Goal: Task Accomplishment & Management: Complete application form

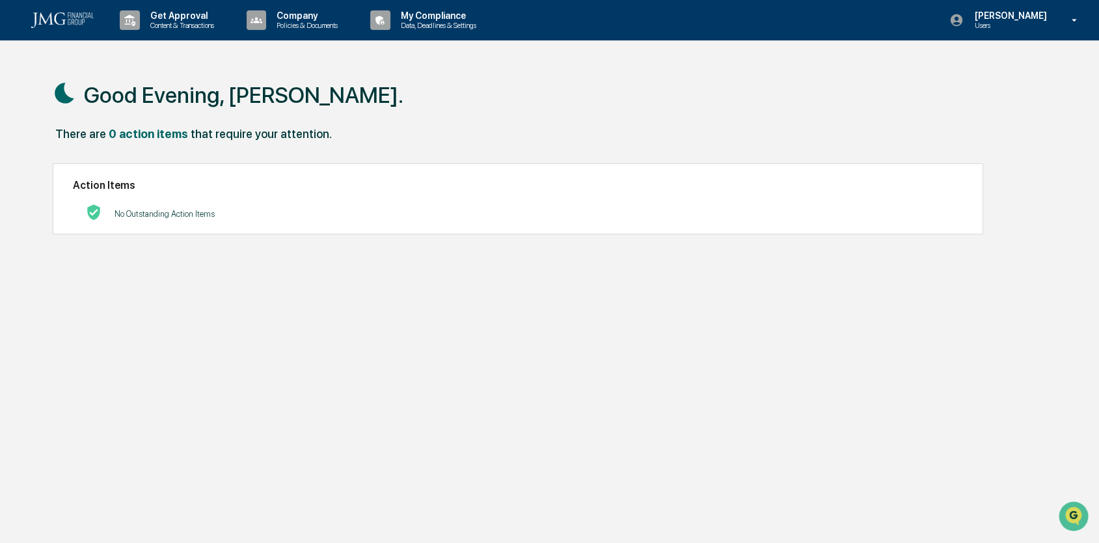
click at [174, 14] on p "Get Approval" at bounding box center [180, 15] width 81 height 10
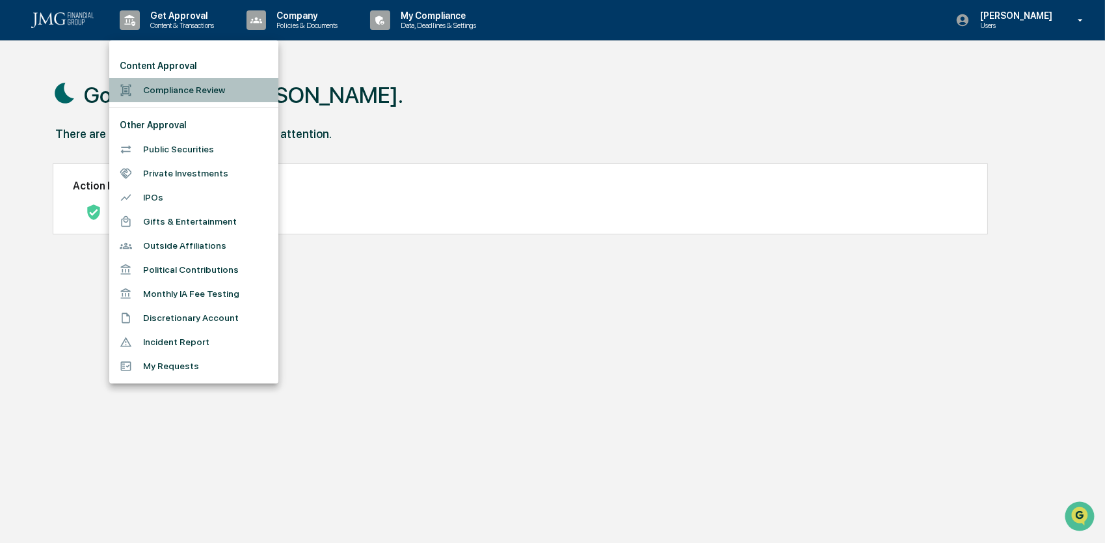
click at [200, 86] on li "Compliance Review" at bounding box center [193, 90] width 169 height 24
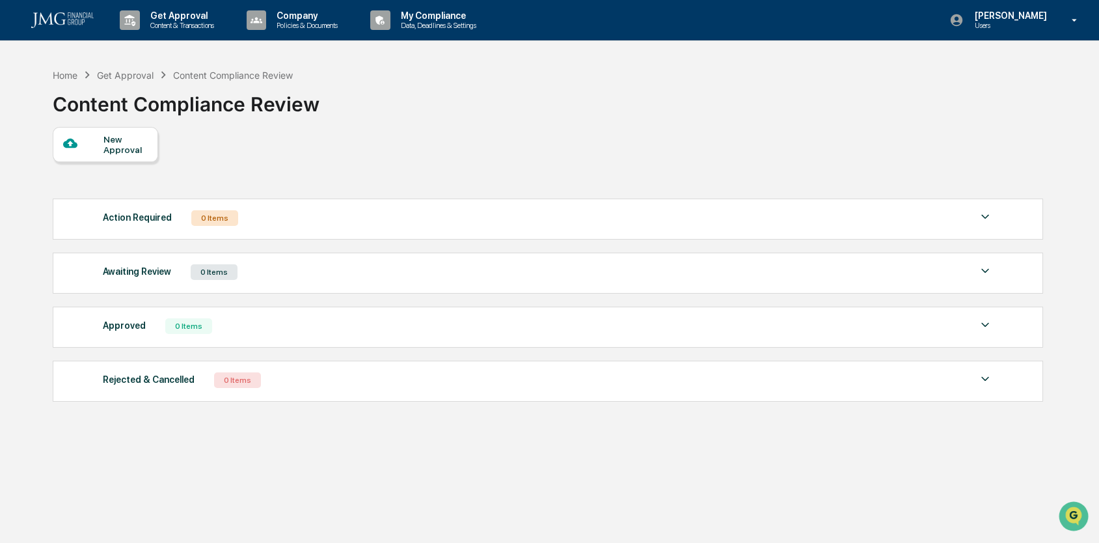
click at [98, 144] on div at bounding box center [83, 144] width 41 height 16
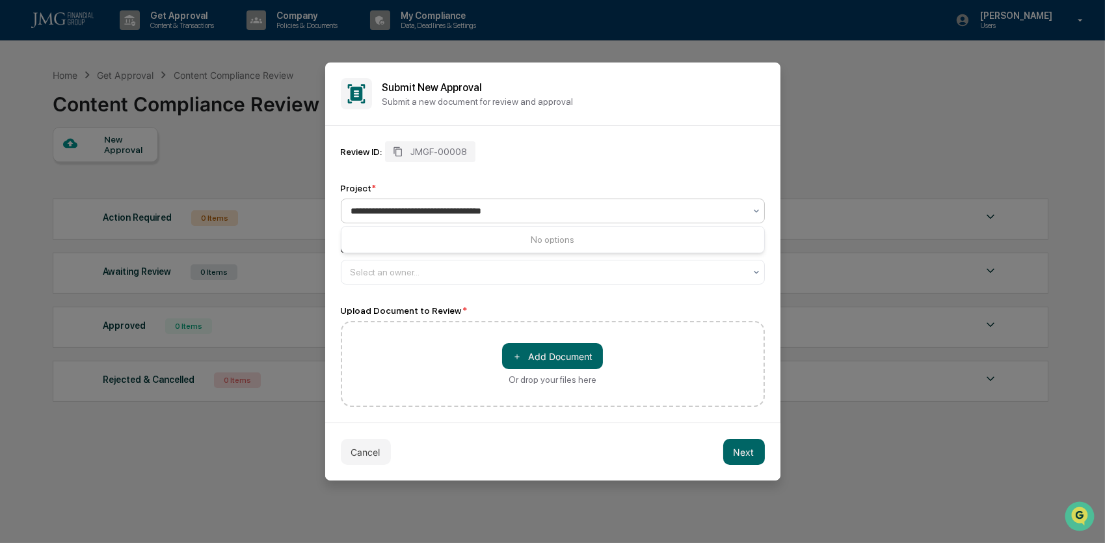
type input "**********"
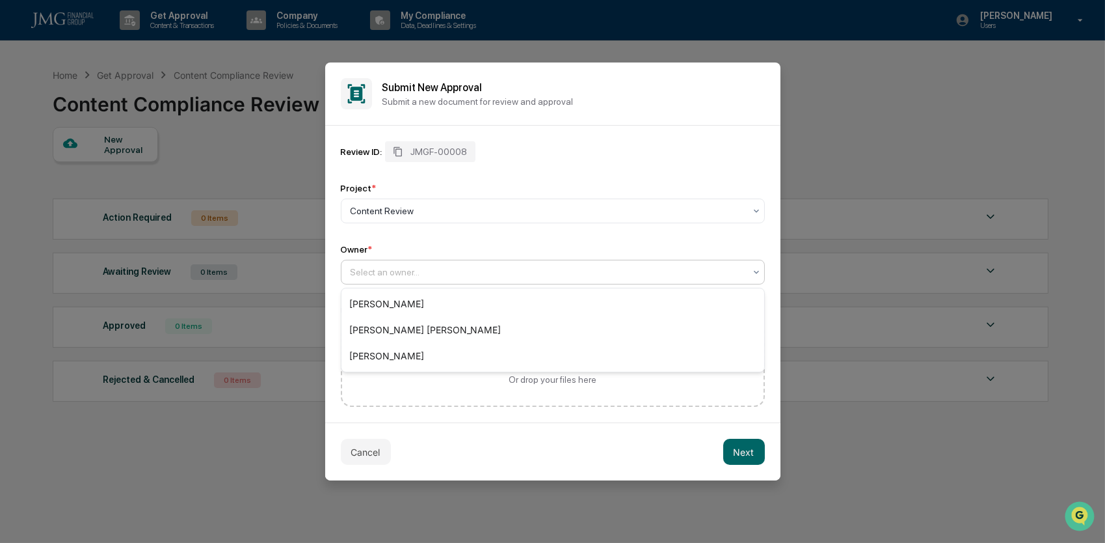
click at [514, 278] on div at bounding box center [548, 271] width 394 height 13
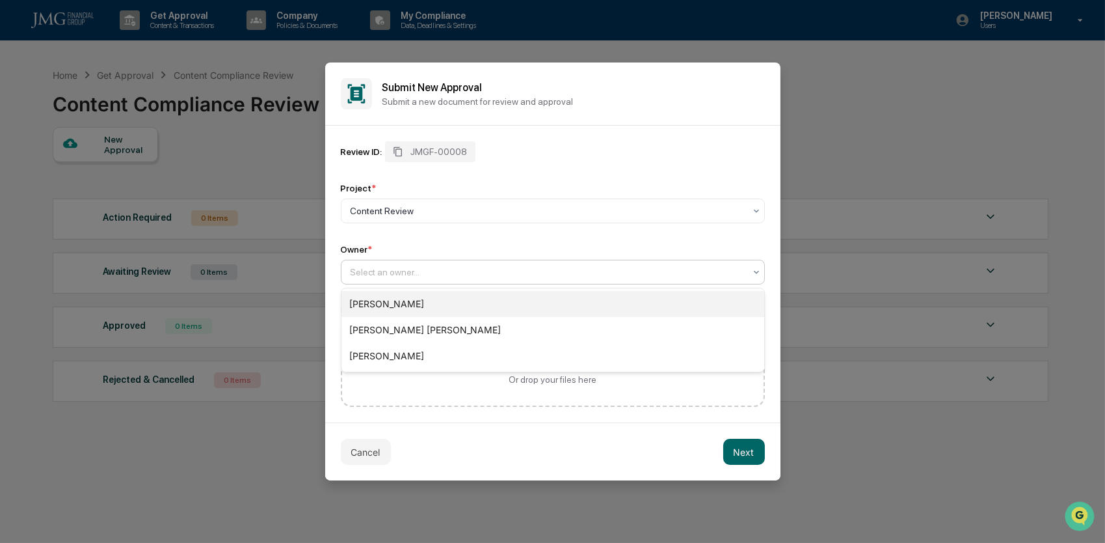
click at [473, 300] on div "[PERSON_NAME]" at bounding box center [553, 304] width 423 height 26
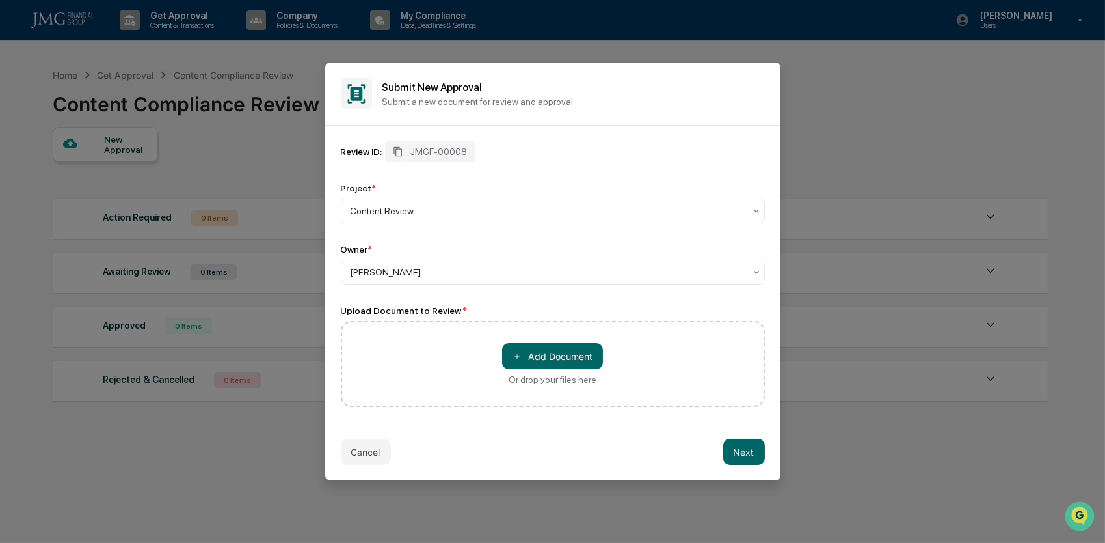
click at [551, 358] on button "＋ Add Document" at bounding box center [552, 356] width 101 height 26
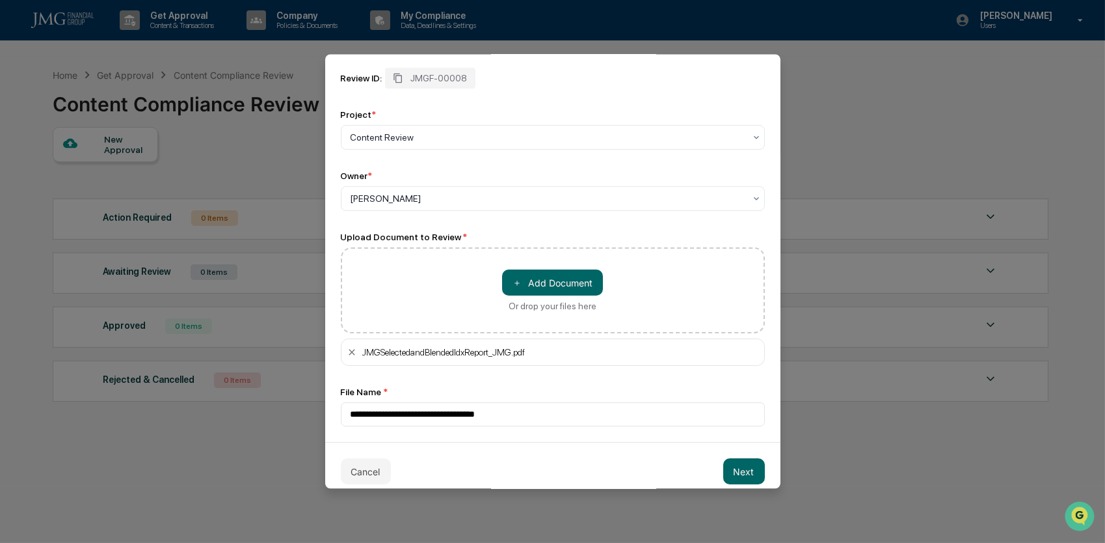
scroll to position [79, 0]
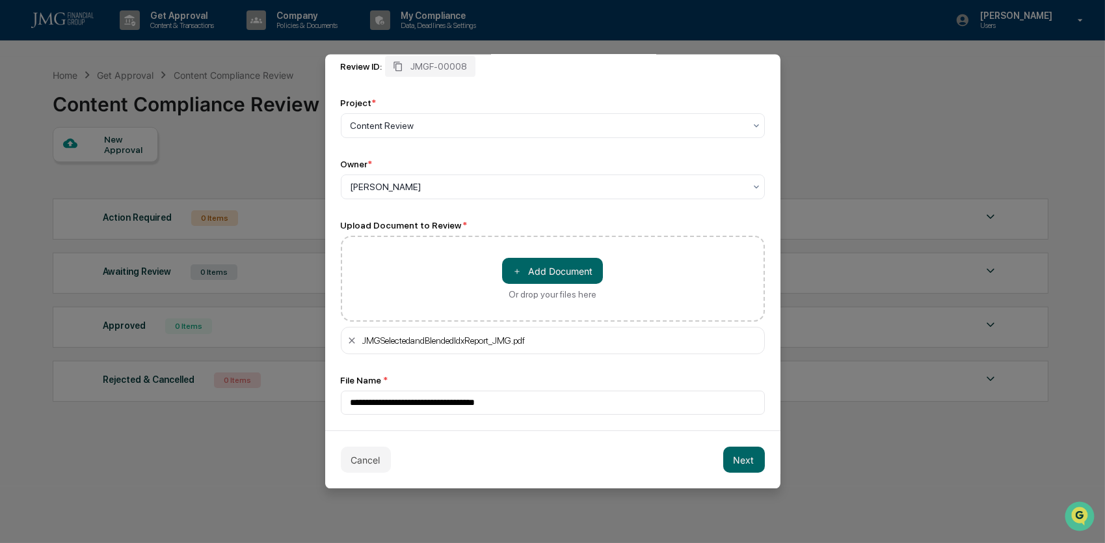
click at [747, 459] on button "Next" at bounding box center [744, 459] width 42 height 26
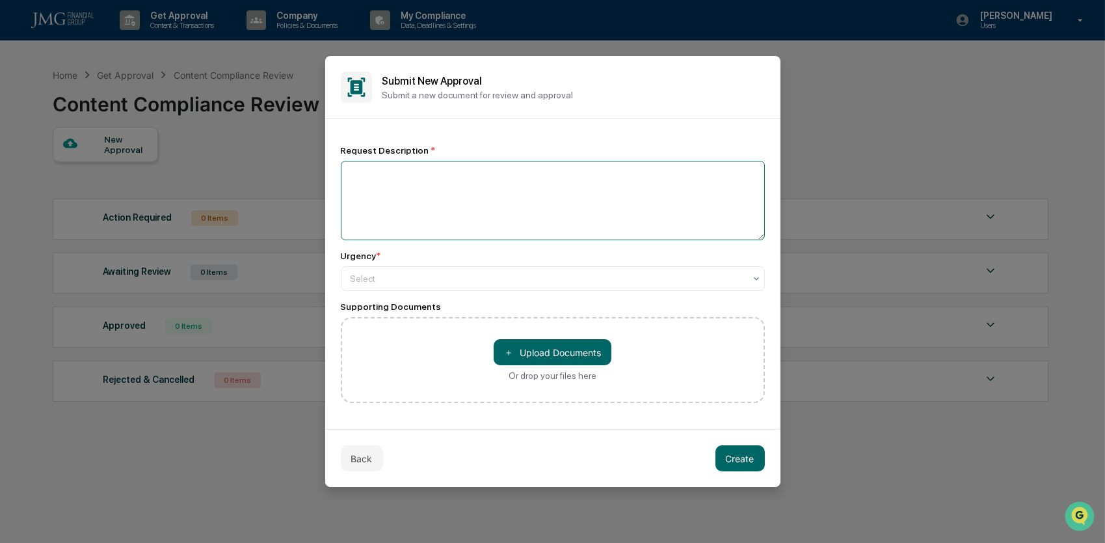
click at [580, 207] on textarea at bounding box center [553, 200] width 424 height 79
type textarea "*"
type textarea "**********"
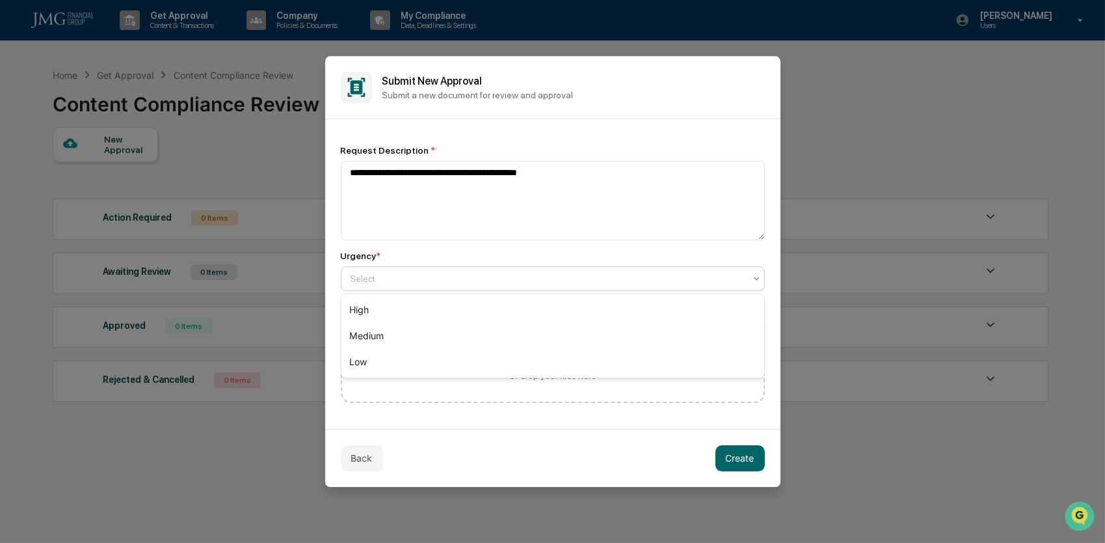
click at [572, 280] on div at bounding box center [548, 278] width 394 height 13
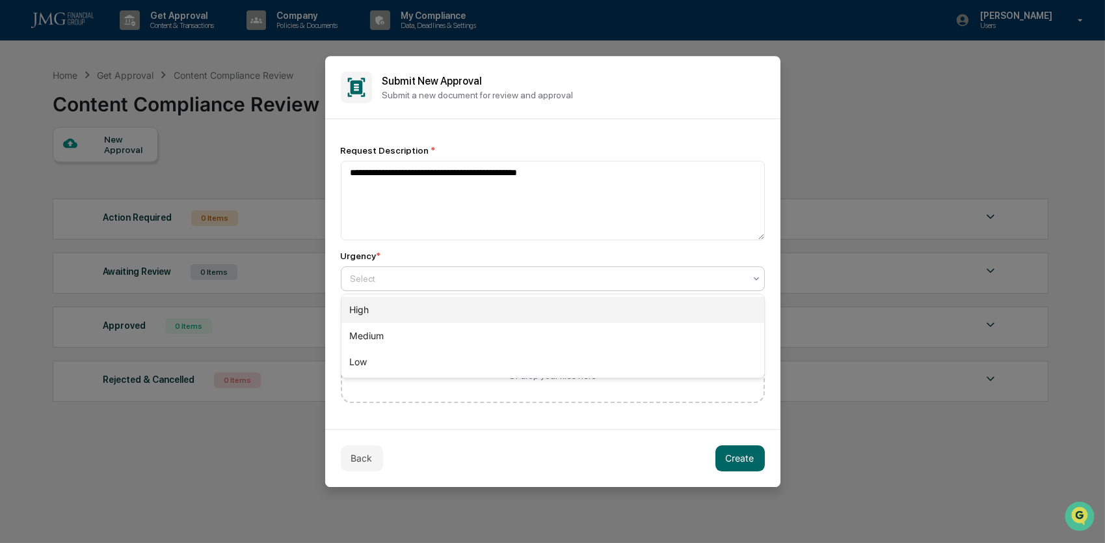
click at [558, 306] on div "High" at bounding box center [553, 310] width 423 height 26
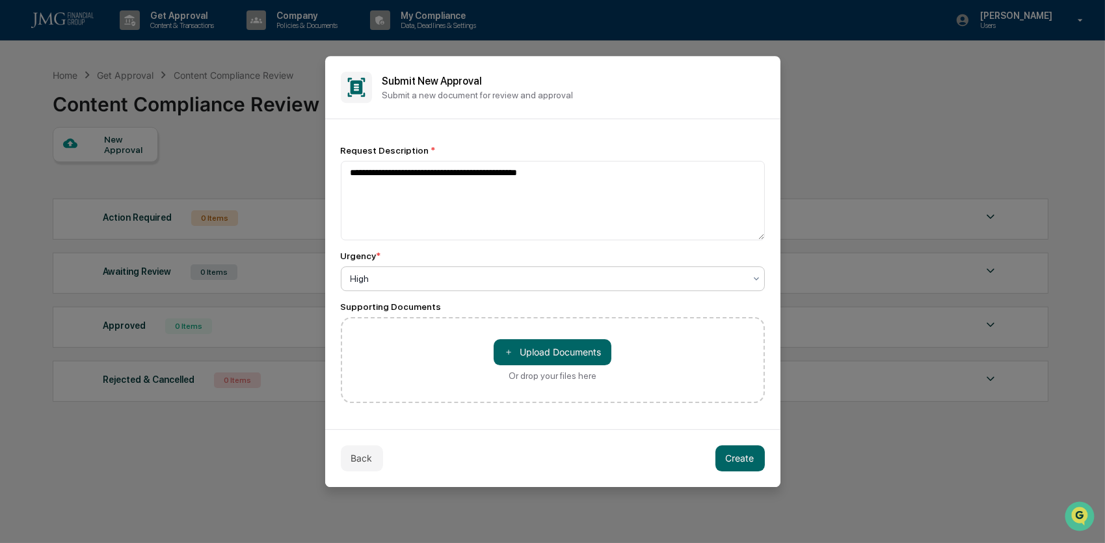
click at [740, 465] on button "Create" at bounding box center [740, 458] width 49 height 26
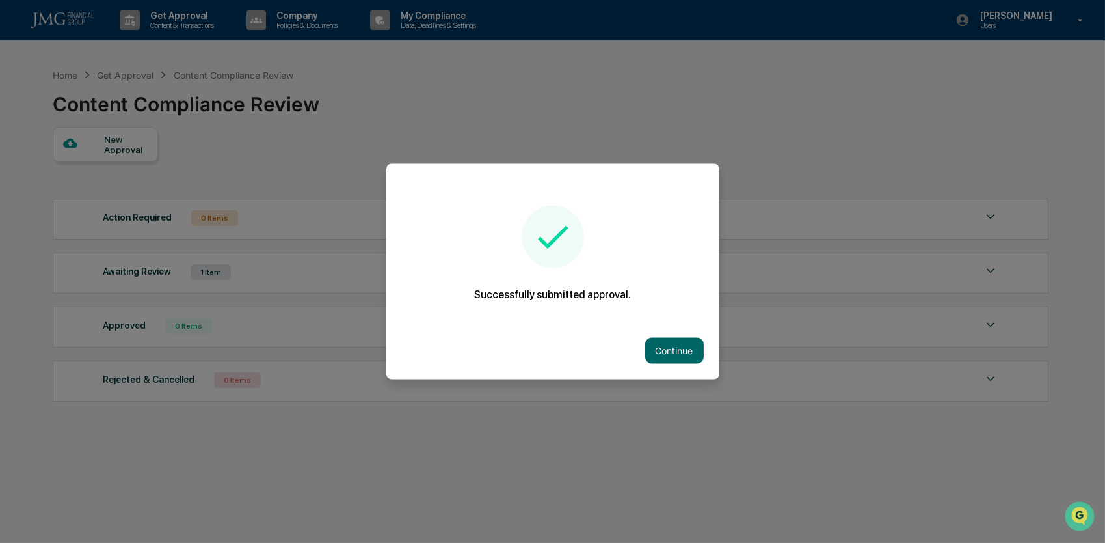
click at [659, 356] on button "Continue" at bounding box center [674, 351] width 59 height 26
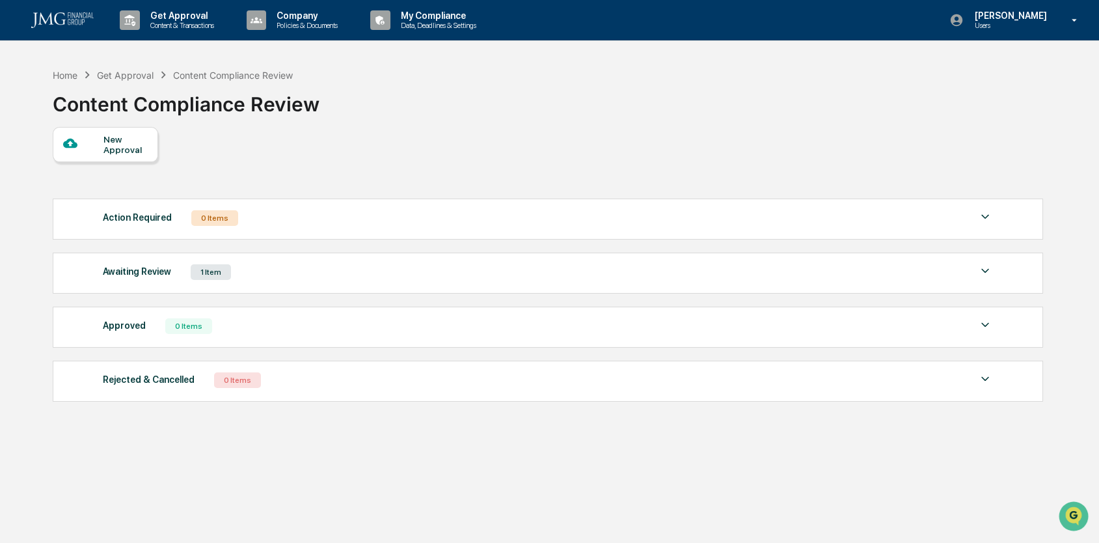
click at [137, 157] on div "New Approval" at bounding box center [105, 144] width 105 height 35
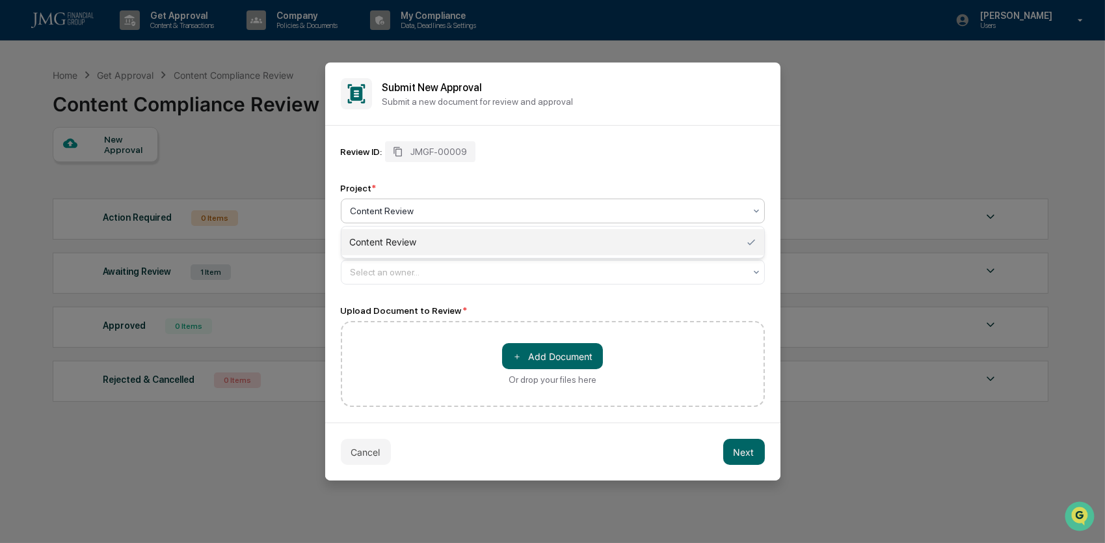
click at [462, 209] on div at bounding box center [548, 210] width 394 height 13
click at [459, 234] on div "Content Review" at bounding box center [553, 242] width 423 height 26
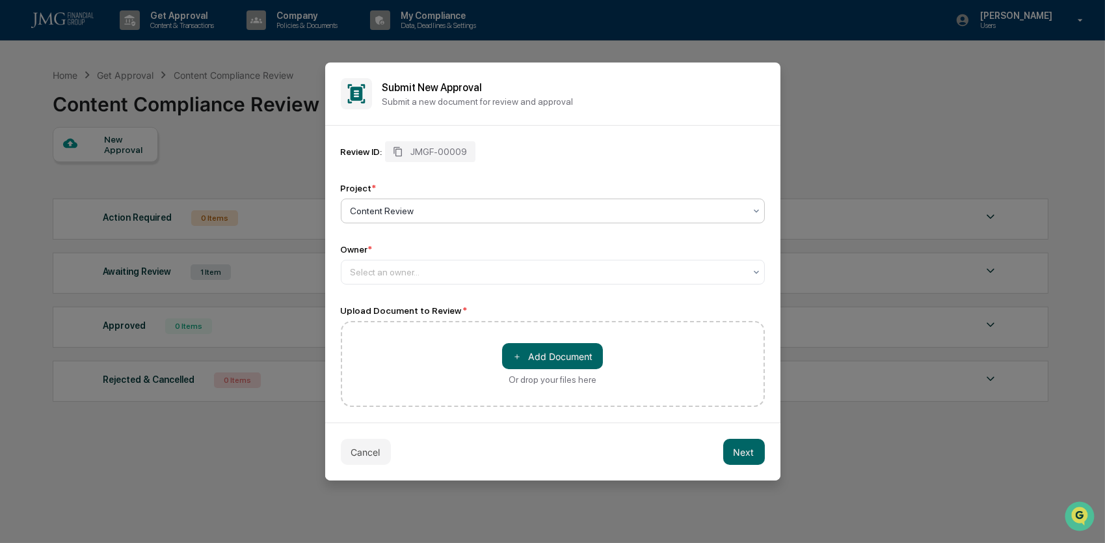
click at [463, 267] on div at bounding box center [548, 271] width 394 height 13
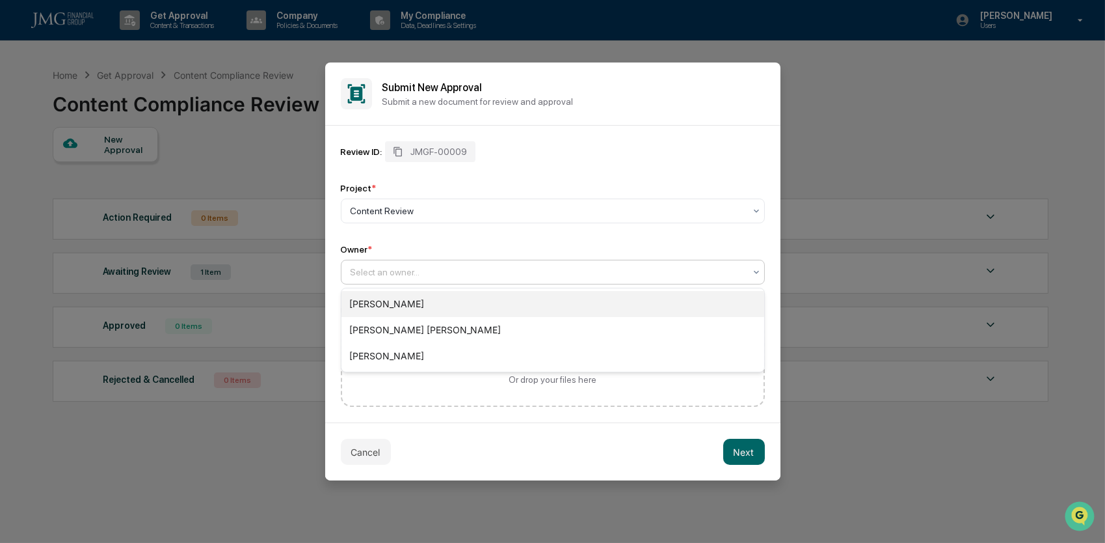
click at [466, 311] on div "[PERSON_NAME]" at bounding box center [553, 304] width 423 height 26
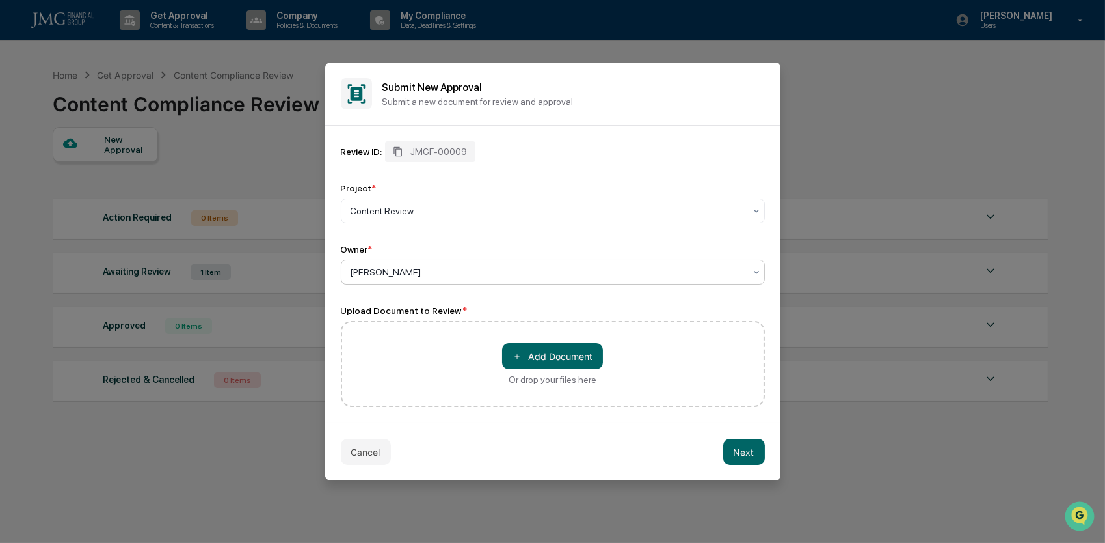
click at [539, 358] on button "＋ Add Document" at bounding box center [552, 356] width 101 height 26
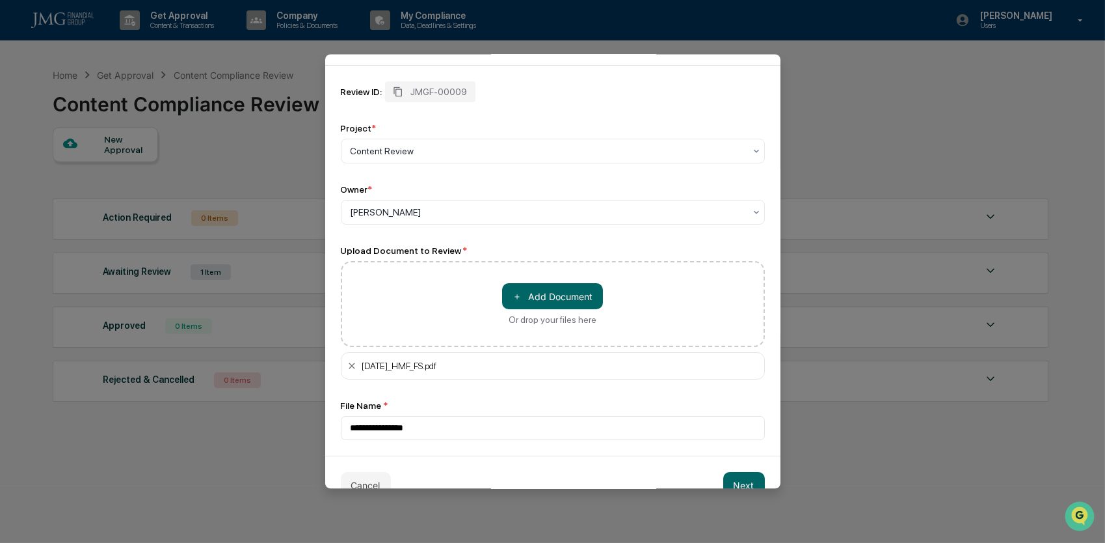
scroll to position [79, 0]
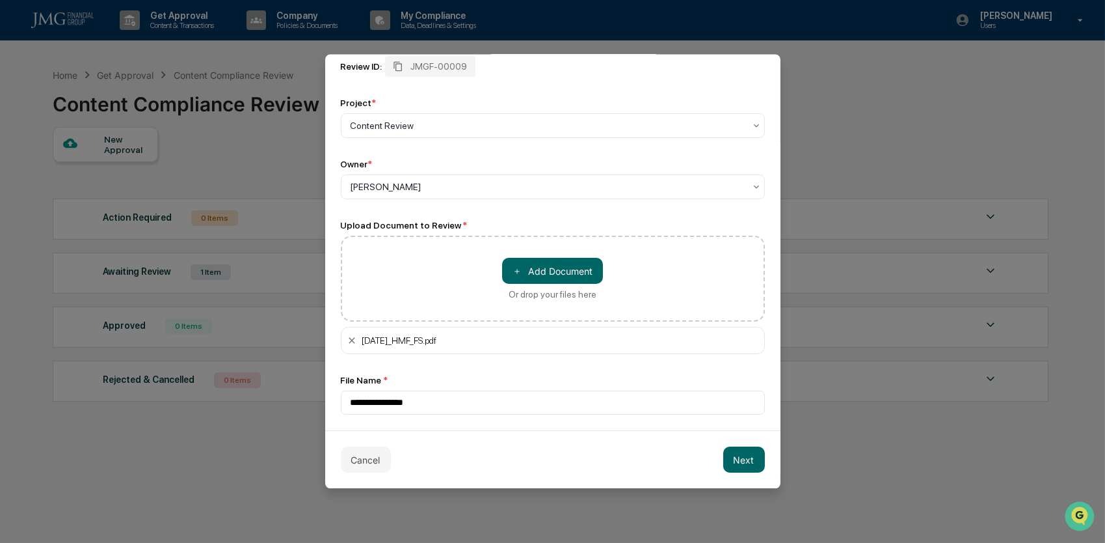
click at [755, 459] on button "Next" at bounding box center [744, 459] width 42 height 26
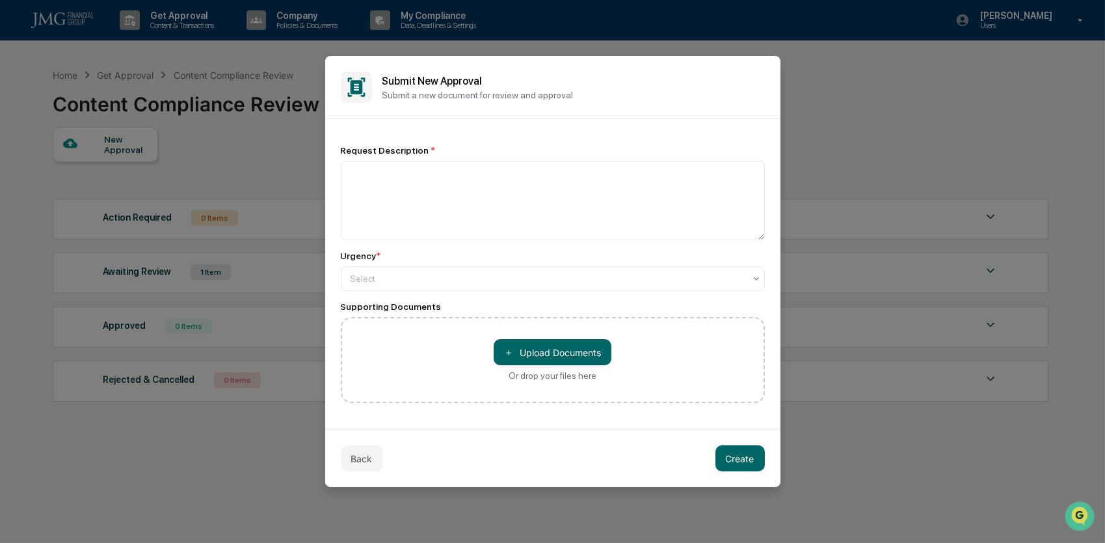
scroll to position [0, 0]
click at [526, 224] on textarea at bounding box center [553, 200] width 424 height 79
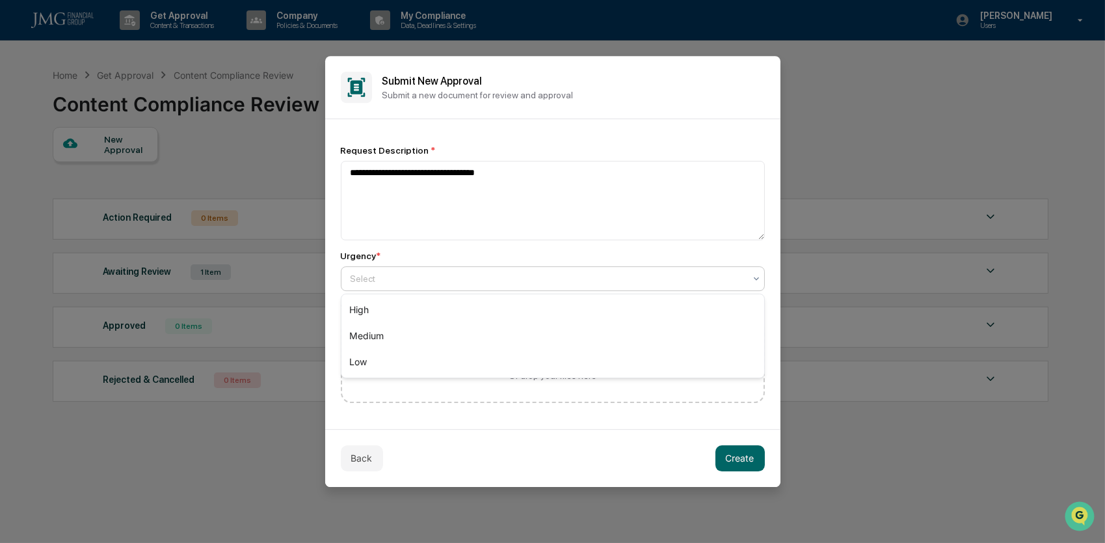
click at [533, 288] on div "Select" at bounding box center [553, 278] width 424 height 25
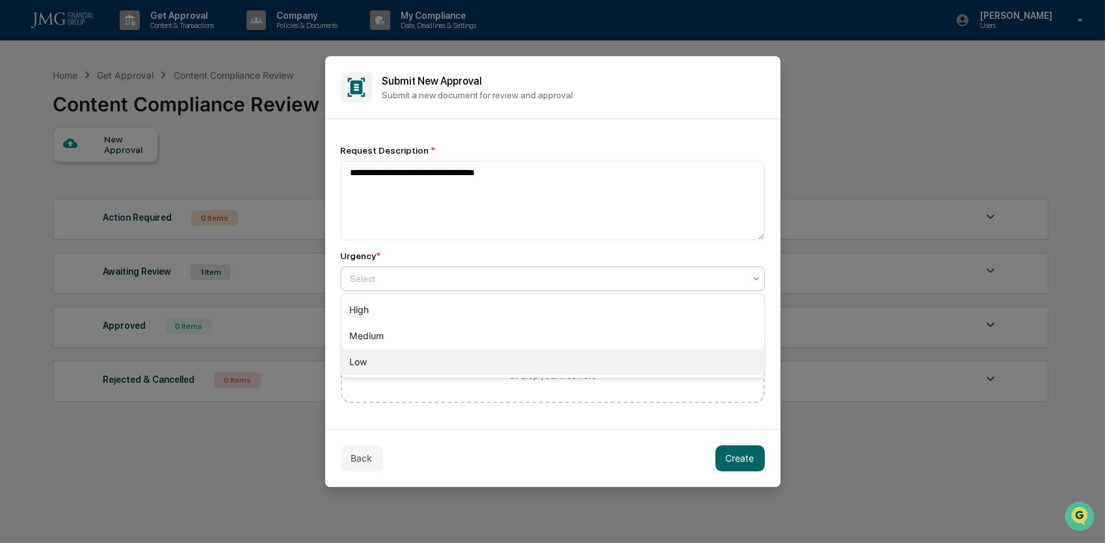
click at [503, 350] on div "Low" at bounding box center [553, 362] width 423 height 26
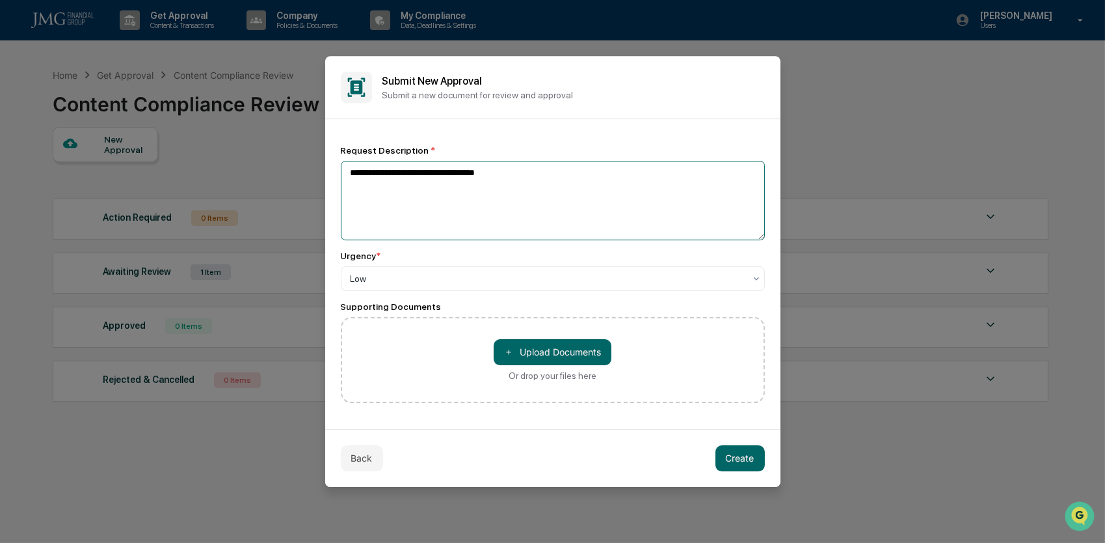
click at [627, 196] on textarea "**********" at bounding box center [553, 200] width 424 height 79
type textarea "**********"
click at [729, 466] on button "Create" at bounding box center [740, 458] width 49 height 26
